Goal: Task Accomplishment & Management: Use online tool/utility

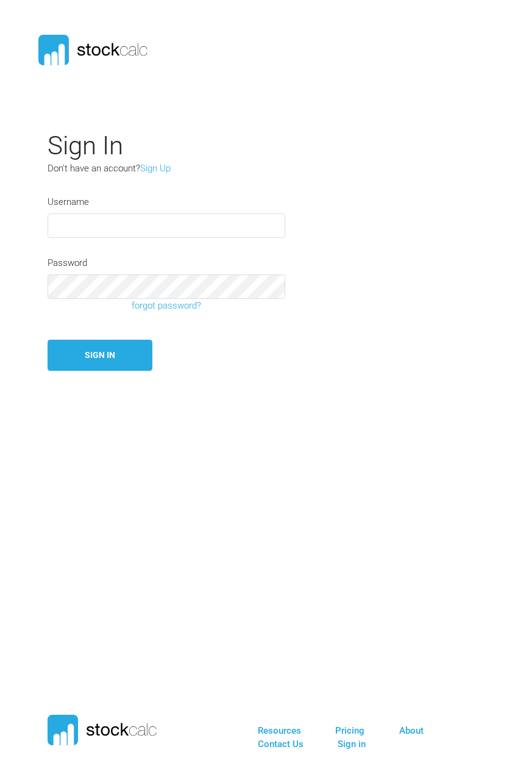
click at [133, 223] on input "text" at bounding box center [167, 225] width 238 height 24
click at [190, 223] on input "text" at bounding box center [167, 225] width 238 height 24
click at [82, 204] on label "Username" at bounding box center [68, 202] width 41 height 14
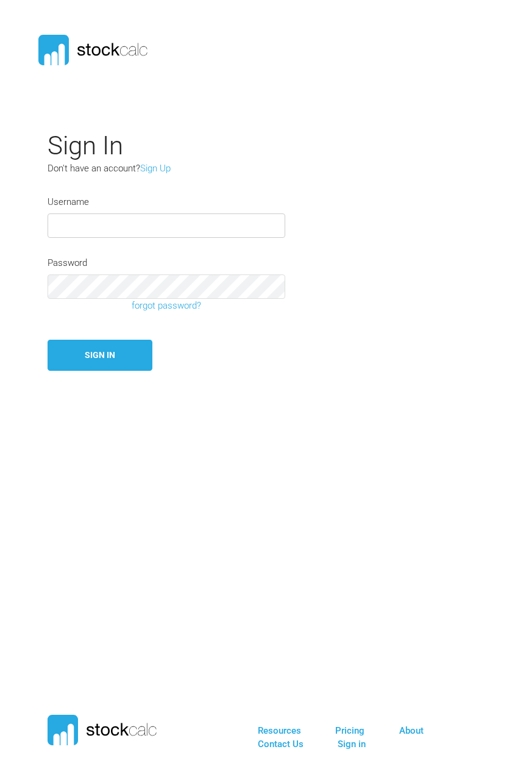
click at [82, 213] on input "text" at bounding box center [167, 225] width 238 height 24
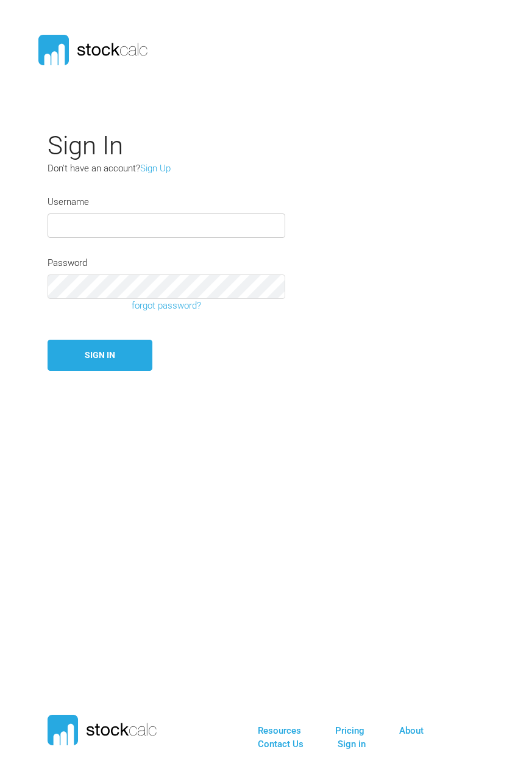
click at [164, 232] on input "text" at bounding box center [167, 225] width 238 height 24
type input "jsavoie"
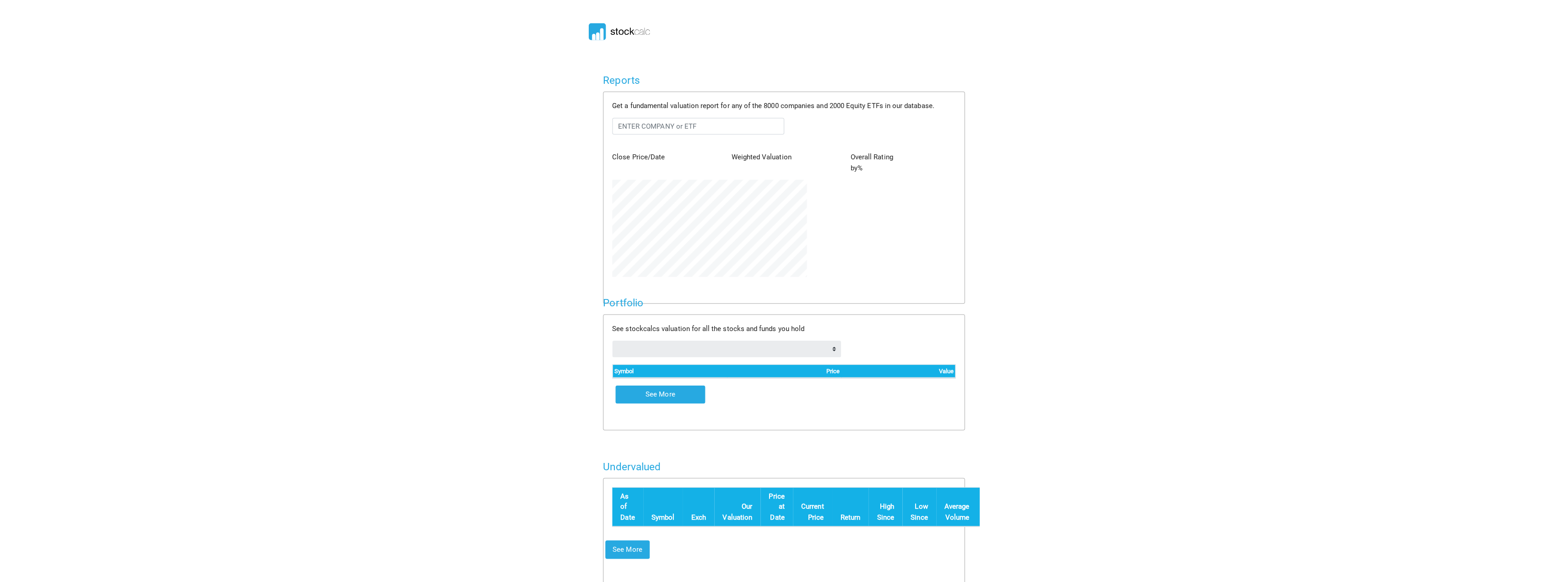
scroll to position [96, 207]
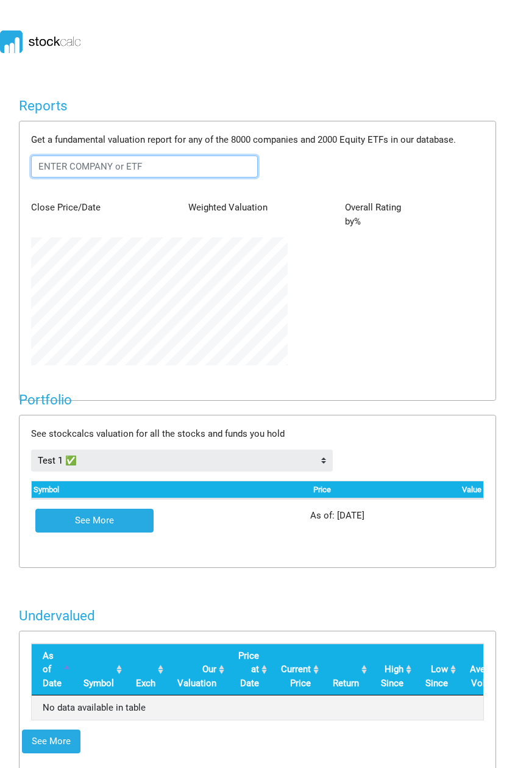
click at [147, 166] on input "text" at bounding box center [144, 167] width 227 height 22
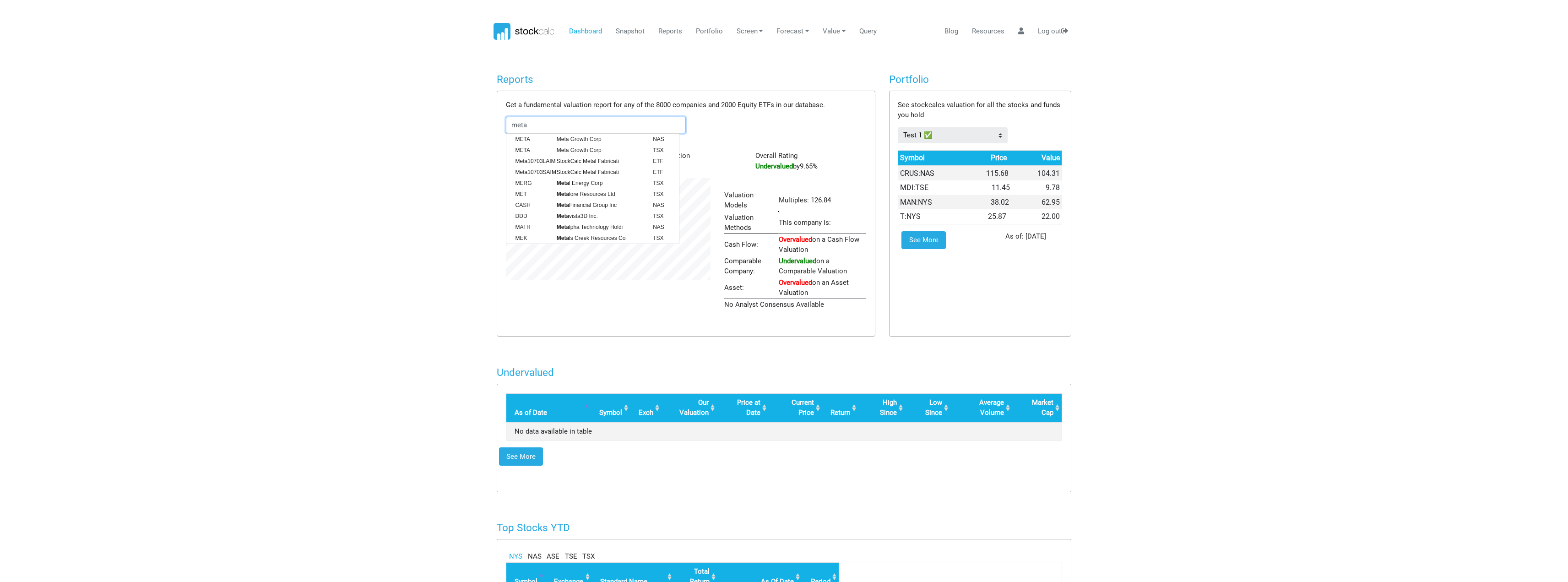
scroll to position [122, 218]
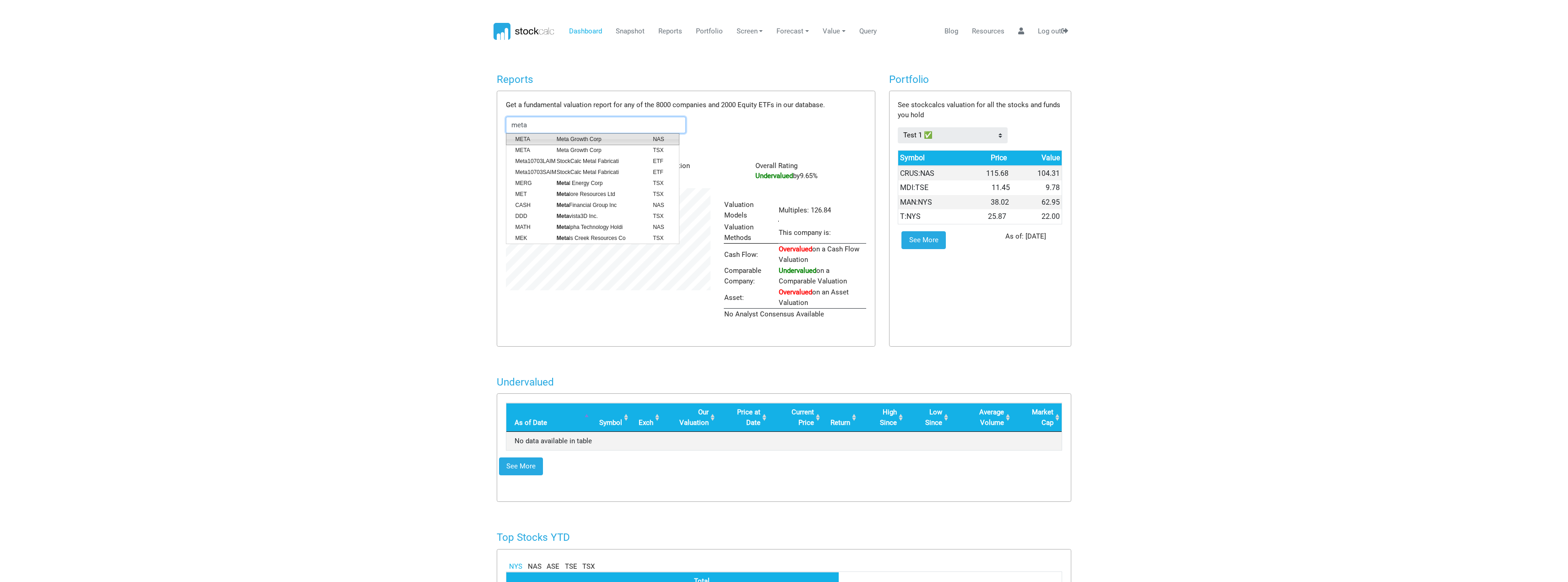
click at [387, 137] on span "Meta Growth Corp" at bounding box center [598, 139] width 96 height 8
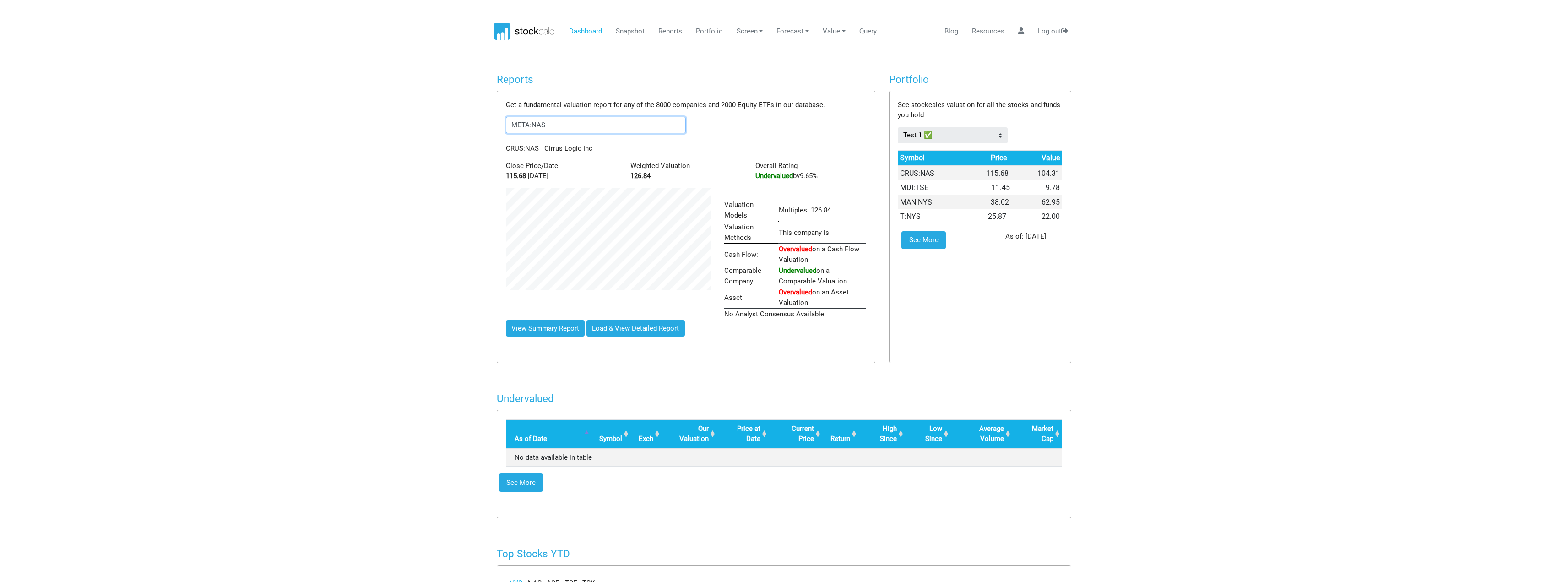
click at [387, 122] on input "META:NAS" at bounding box center [596, 125] width 180 height 17
type input "META:NAS"
